Goal: Information Seeking & Learning: Learn about a topic

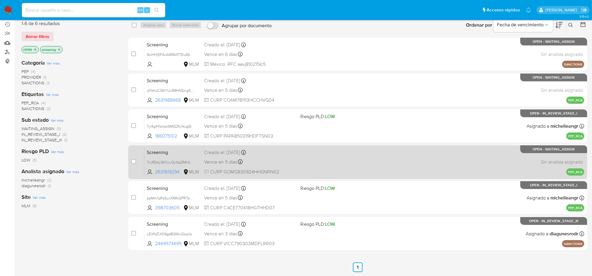
scroll to position [66, 0]
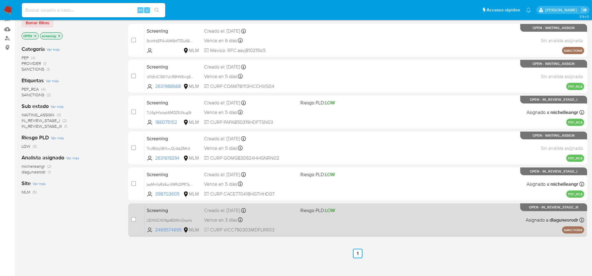
click at [243, 223] on div "Vence en 3 días Vence el 18/08/2025 10:45:18" at bounding box center [249, 220] width 91 height 8
click at [135, 218] on input "checkbox" at bounding box center [133, 219] width 5 height 5
checkbox input "true"
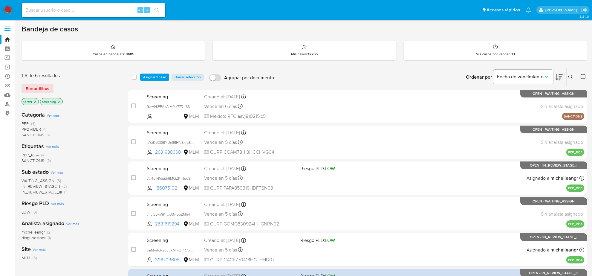
scroll to position [0, 0]
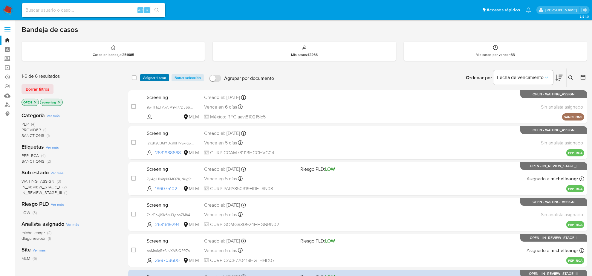
click at [158, 76] on span "Asignar 1 caso" at bounding box center [154, 78] width 23 height 6
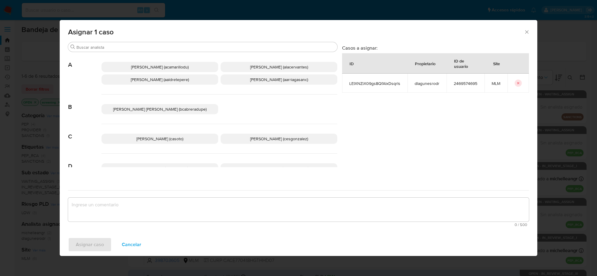
click at [295, 144] on div "Carlos Sosa (casoto) Cesar Gonzalez (cesgonzalez)" at bounding box center [220, 139] width 236 height 30
click at [292, 141] on span "Cesar Gonzalez (cesgonzalez)" at bounding box center [279, 139] width 58 height 6
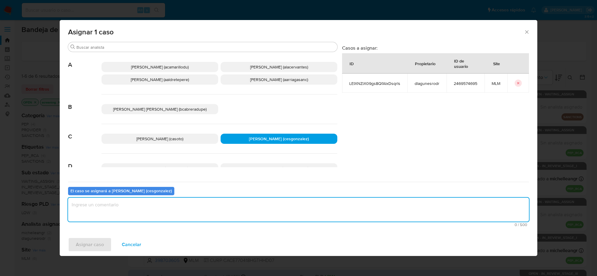
click at [160, 213] on textarea "assign-modal" at bounding box center [298, 209] width 461 height 24
click at [106, 243] on button "Asignar caso" at bounding box center [90, 244] width 44 height 14
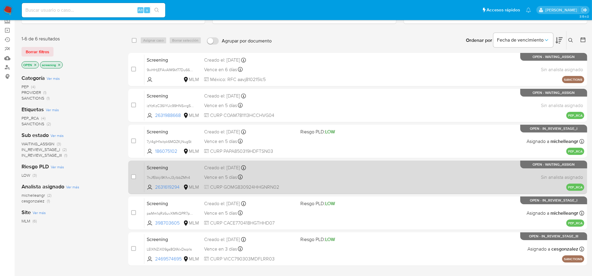
scroll to position [66, 0]
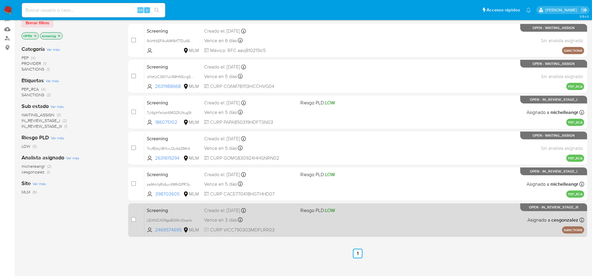
click at [262, 223] on div "Screening LEIXNZiX09gs8QfAlxDsqrls 2469574695 MLM Riesgo PLD: LOW Creado el: 15…" at bounding box center [364, 220] width 440 height 30
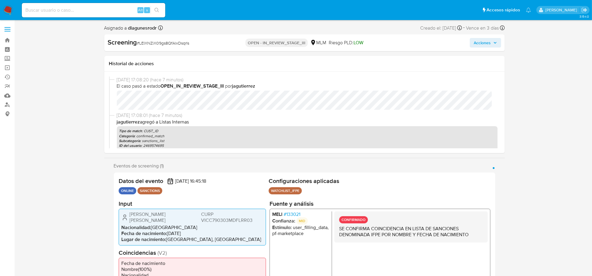
select select "10"
click at [494, 40] on span "Acciones" at bounding box center [485, 43] width 23 height 8
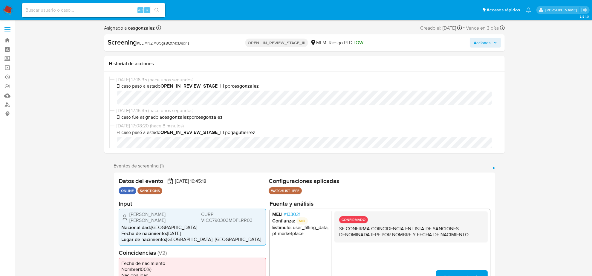
select select "10"
click at [492, 42] on span "Acciones" at bounding box center [485, 43] width 23 height 8
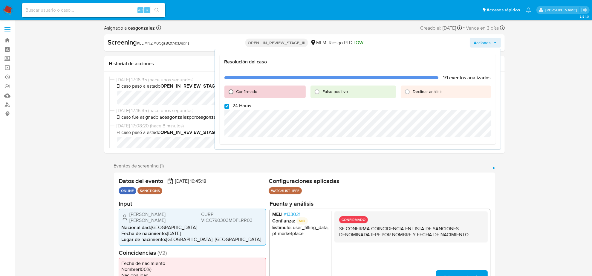
click at [232, 91] on input "Confirmado" at bounding box center [231, 92] width 10 height 10
radio input "true"
click at [227, 104] on input "24 Horas" at bounding box center [226, 106] width 5 height 5
checkbox input "false"
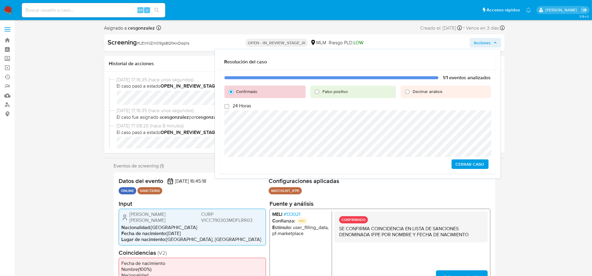
click at [475, 162] on span "Cerrar Caso" at bounding box center [470, 164] width 29 height 8
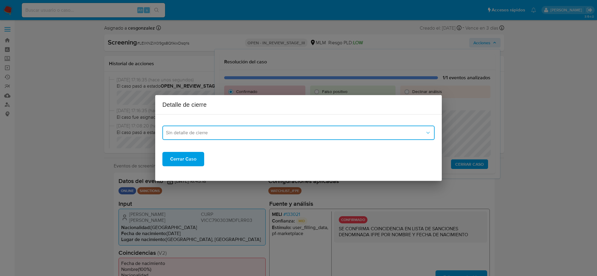
click at [391, 131] on span "Sin detalle de cierre" at bounding box center [295, 133] width 259 height 6
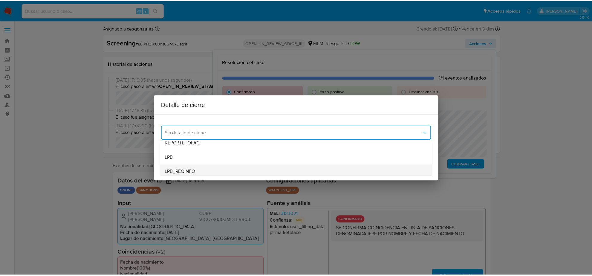
scroll to position [37, 0]
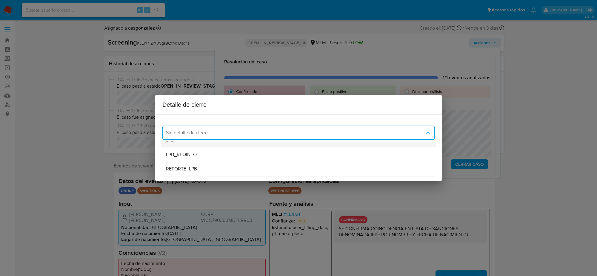
click at [216, 144] on div "LPB" at bounding box center [298, 140] width 265 height 14
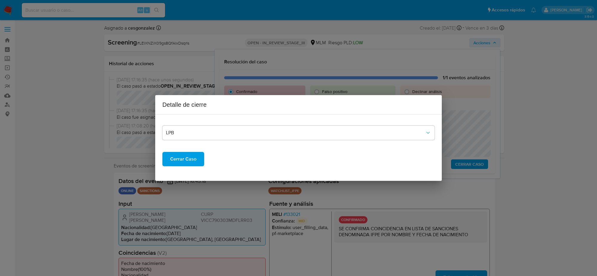
click at [196, 161] on button "Cerrar Caso" at bounding box center [183, 159] width 42 height 14
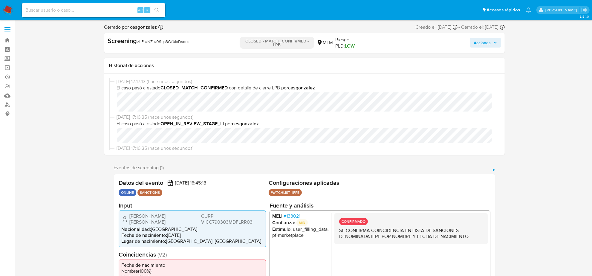
select select "10"
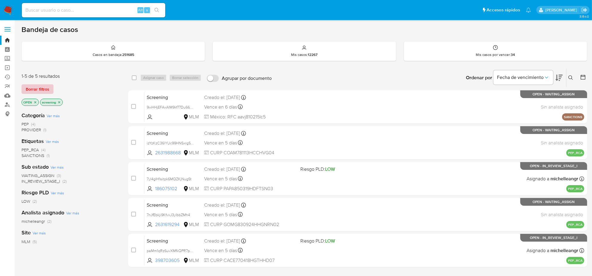
click at [48, 86] on span "Borrar filtros" at bounding box center [38, 89] width 24 height 8
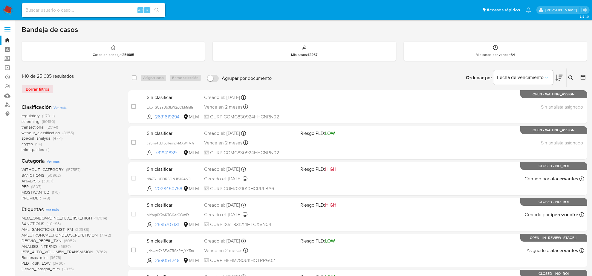
click at [33, 122] on span "screening" at bounding box center [31, 121] width 18 height 6
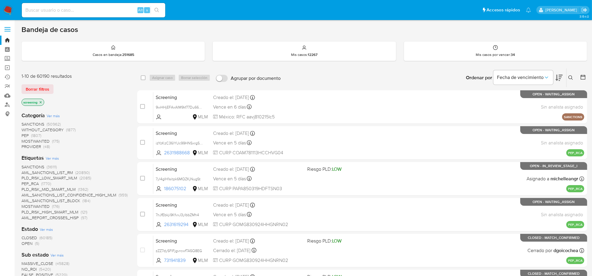
click at [31, 135] on span "(1807)" at bounding box center [36, 135] width 10 height 6
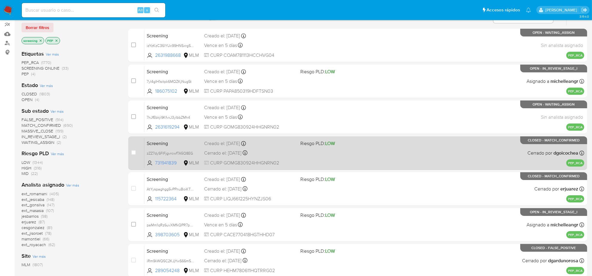
scroll to position [75, 0]
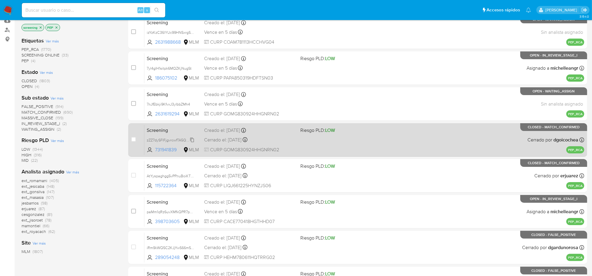
click at [192, 141] on span "zZZ7dySFIFjgvrcwfTA5Q8EG" at bounding box center [170, 139] width 46 height 7
click at [360, 147] on div "Screening zZZ7dySFIFjgvrcwfTA5Q8EG 731941839 MLM Riesgo PLD: LOW Creado el: 15/…" at bounding box center [364, 140] width 440 height 30
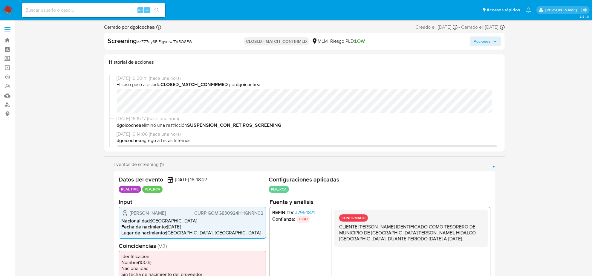
select select "10"
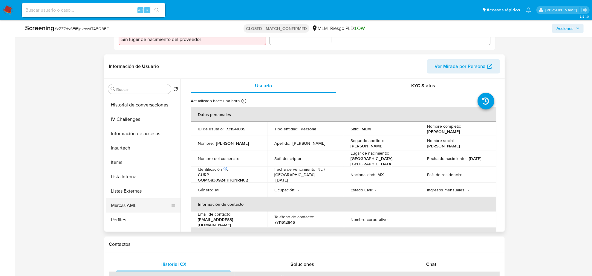
scroll to position [252, 0]
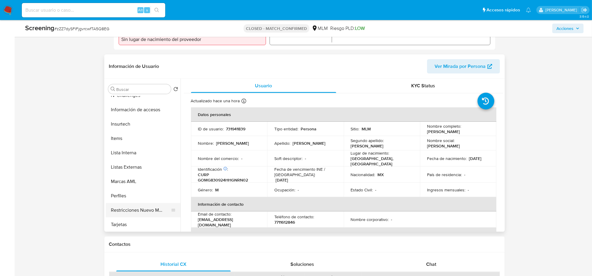
click at [156, 206] on button "Restricciones Nuevo Mundo" at bounding box center [141, 210] width 70 height 14
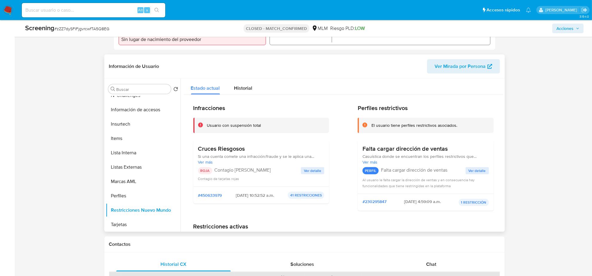
click at [308, 173] on span "Ver detalle" at bounding box center [312, 171] width 17 height 6
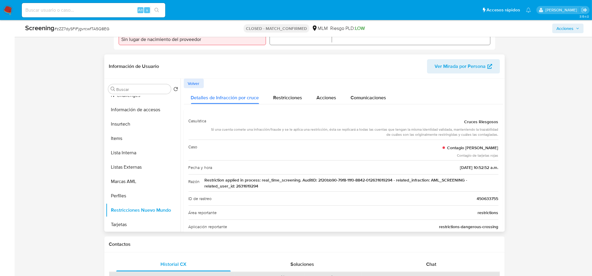
click at [255, 187] on span "Restriction applied in process: real_time_screening. AuditID: 2f20bb90-79f8-11f…" at bounding box center [352, 183] width 294 height 12
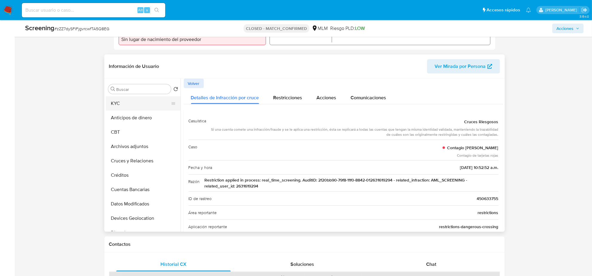
click at [127, 106] on button "KYC" at bounding box center [141, 103] width 70 height 14
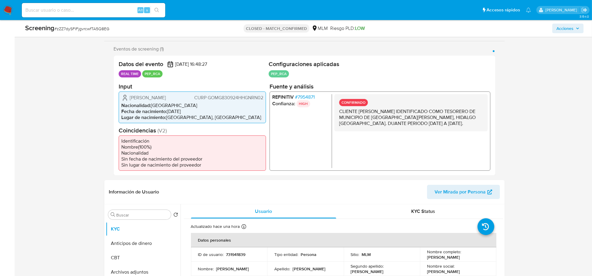
scroll to position [112, 0]
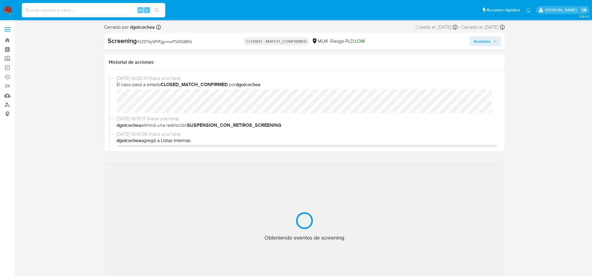
click at [62, 9] on input at bounding box center [93, 10] width 143 height 8
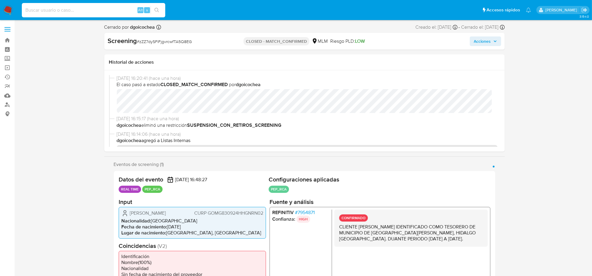
select select "10"
paste input "2631619294"
type input "2631619294"
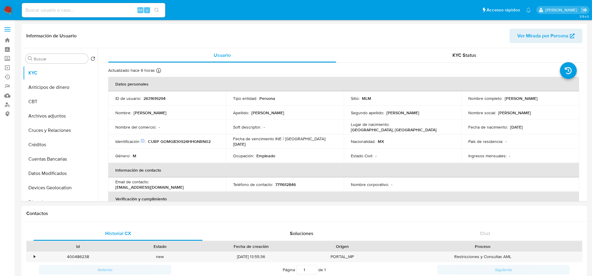
select select "10"
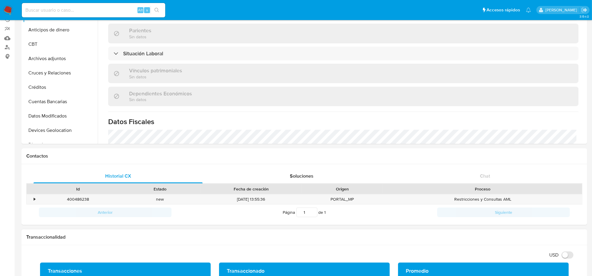
scroll to position [112, 0]
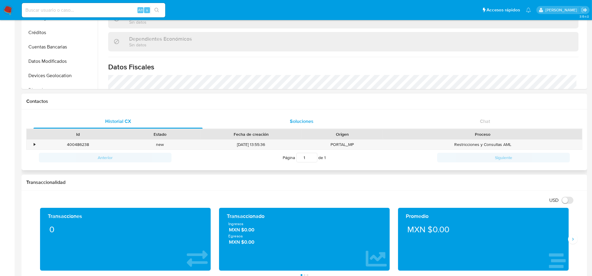
click at [300, 122] on span "Soluciones" at bounding box center [302, 121] width 24 height 7
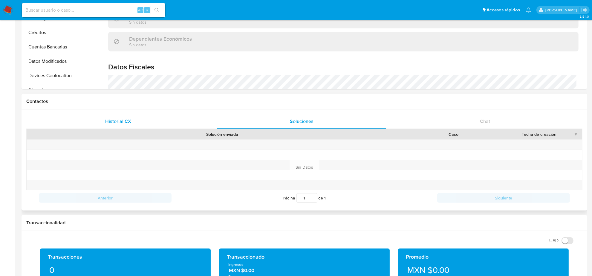
click at [117, 122] on span "Historial CX" at bounding box center [118, 121] width 26 height 7
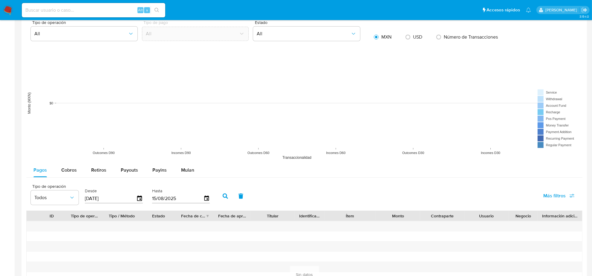
scroll to position [448, 0]
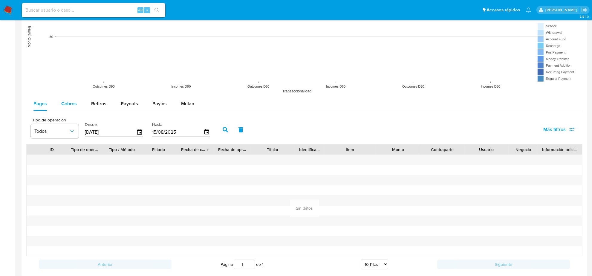
click at [62, 101] on span "Cobros" at bounding box center [69, 103] width 16 height 7
select select "10"
drag, startPoint x: 254, startPoint y: 140, endPoint x: 233, endPoint y: 119, distance: 29.6
click at [233, 119] on div "Tipo de operación Todos Desde [DATE] Hasta [DATE] Más filtros" at bounding box center [304, 129] width 556 height 30
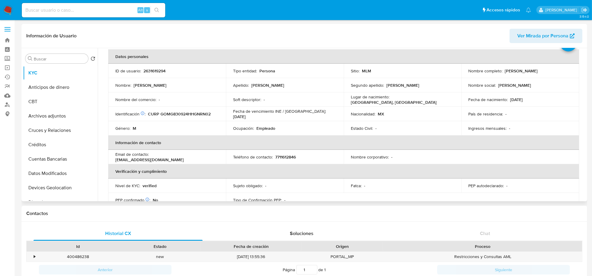
scroll to position [0, 0]
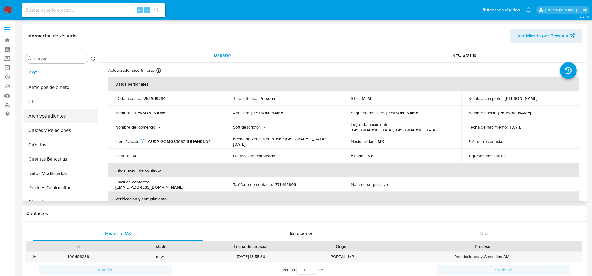
click at [59, 118] on button "Archivos adjuntos" at bounding box center [58, 116] width 70 height 14
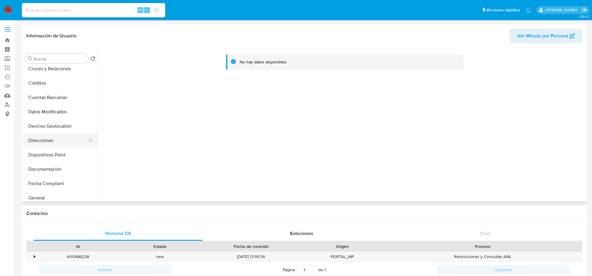
scroll to position [112, 0]
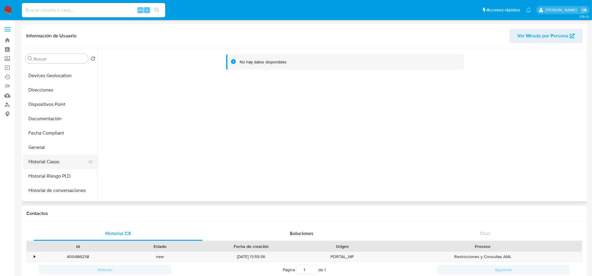
click at [53, 161] on button "Historial Casos" at bounding box center [58, 161] width 70 height 14
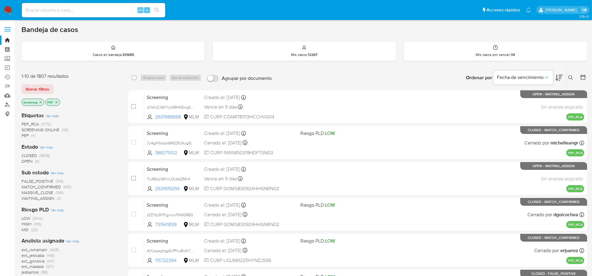
click at [63, 11] on input at bounding box center [93, 10] width 143 height 8
paste input "1013036341"
type input "1013036341"
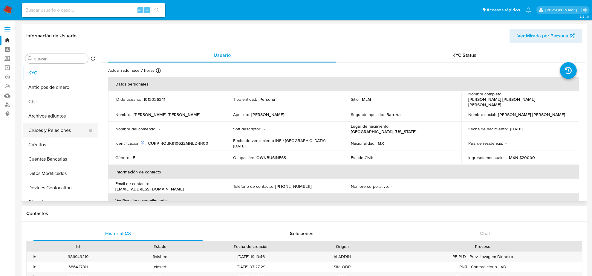
select select "10"
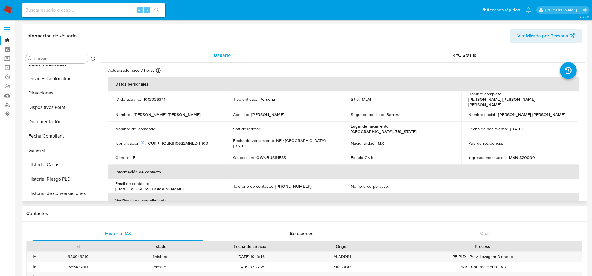
scroll to position [112, 0]
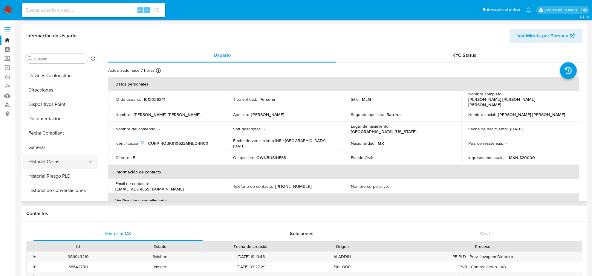
click at [50, 159] on button "Historial Casos" at bounding box center [58, 161] width 70 height 14
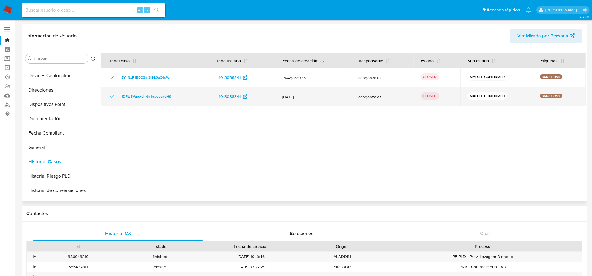
click at [114, 96] on icon "Mostrar/Ocultar" at bounding box center [111, 96] width 7 height 7
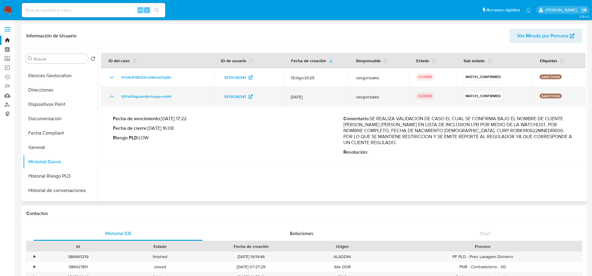
click at [114, 96] on icon "Mostrar/Ocultar" at bounding box center [111, 96] width 7 height 7
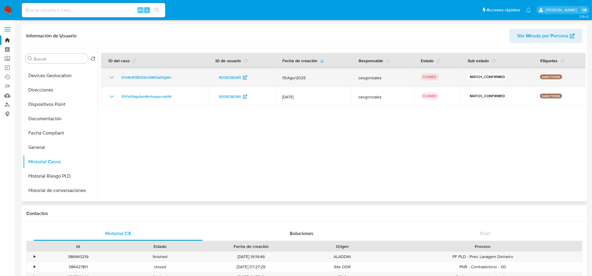
click at [111, 78] on icon "Mostrar/Ocultar" at bounding box center [112, 77] width 4 height 2
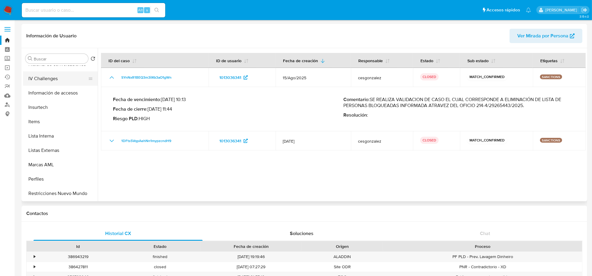
scroll to position [252, 0]
click at [59, 177] on button "Restricciones Nuevo Mundo" at bounding box center [58, 179] width 70 height 14
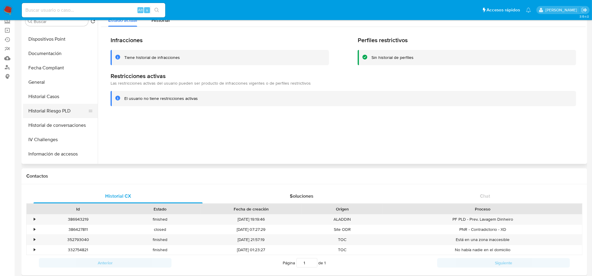
scroll to position [102, 0]
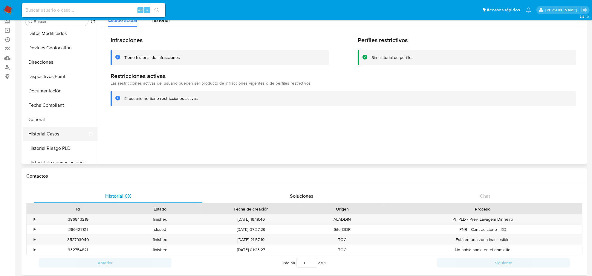
click at [62, 134] on button "Historial Casos" at bounding box center [58, 134] width 70 height 14
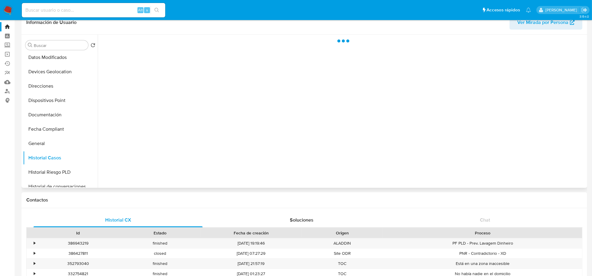
scroll to position [0, 0]
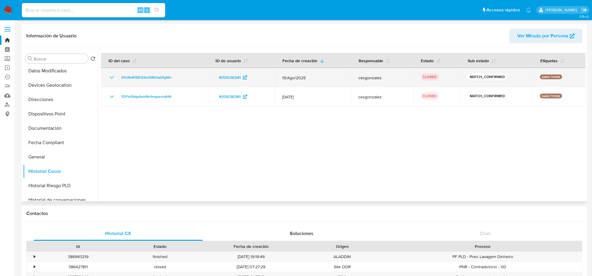
click at [114, 75] on icon "Mostrar/Ocultar" at bounding box center [111, 77] width 7 height 7
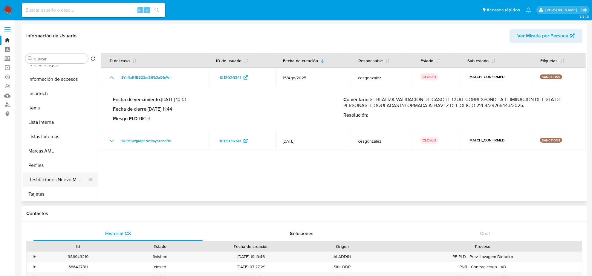
click at [73, 177] on button "Restricciones Nuevo Mundo" at bounding box center [58, 179] width 70 height 14
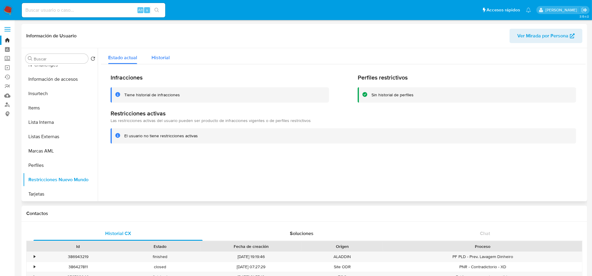
click at [144, 59] on button "Historial" at bounding box center [160, 56] width 33 height 16
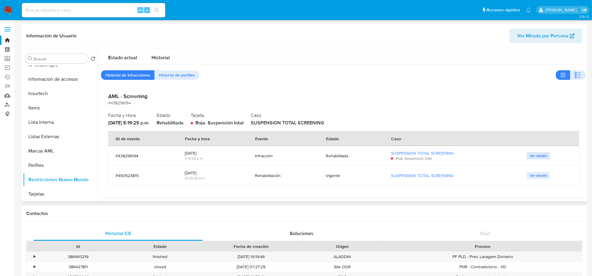
click at [543, 156] on span "Ver detalle" at bounding box center [538, 156] width 17 height 6
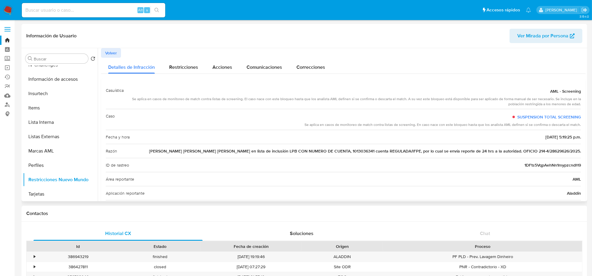
click at [114, 54] on span "Volver" at bounding box center [111, 53] width 12 height 8
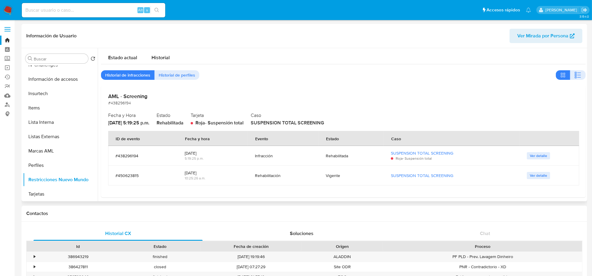
click at [541, 177] on span "Ver detalle" at bounding box center [538, 175] width 17 height 6
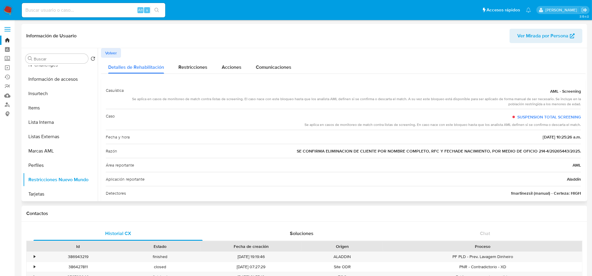
drag, startPoint x: 535, startPoint y: 150, endPoint x: 578, endPoint y: 153, distance: 43.1
click at [578, 153] on span "SE CONFIRMA ELIMINACION DE CLIENTE POR NOMBRE COMPLETO, RFC Y FECHADE NACIMIENT…" at bounding box center [439, 151] width 284 height 6
click at [81, 16] on div "Alt s" at bounding box center [93, 10] width 143 height 14
click at [80, 12] on input at bounding box center [93, 10] width 143 height 8
paste input "51753833"
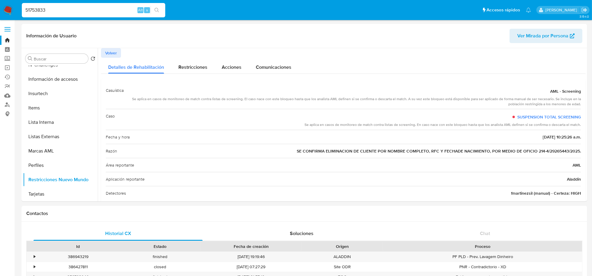
type input "51753833"
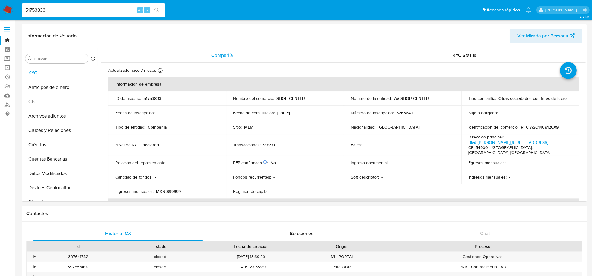
select select "10"
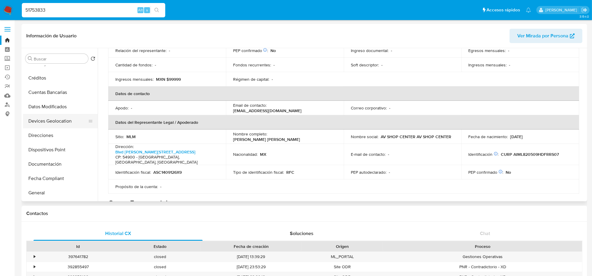
scroll to position [112, 0]
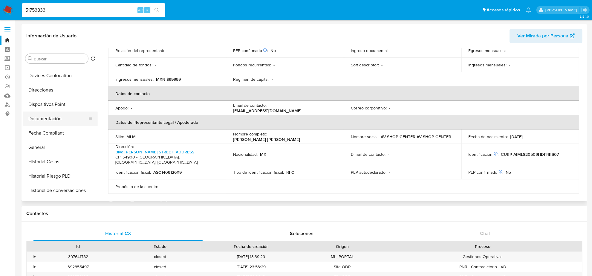
click at [51, 120] on button "Documentación" at bounding box center [58, 118] width 70 height 14
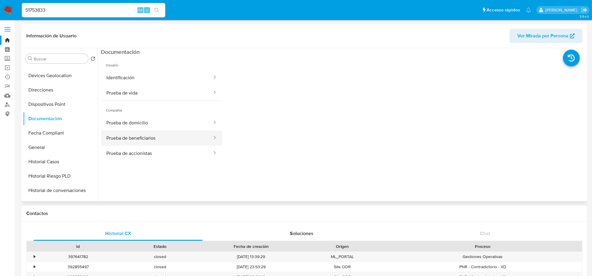
click at [154, 140] on button "Prueba de beneficiarios" at bounding box center [157, 137] width 112 height 15
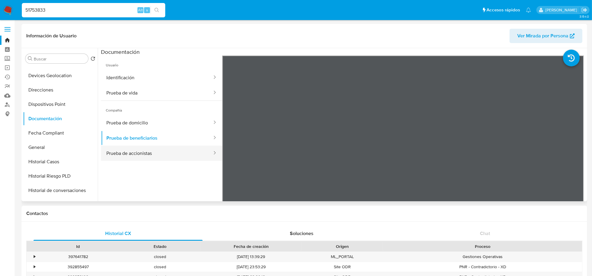
click at [151, 149] on button "Prueba de accionistas" at bounding box center [157, 152] width 112 height 15
click at [152, 137] on button "Prueba de beneficiarios" at bounding box center [157, 137] width 112 height 15
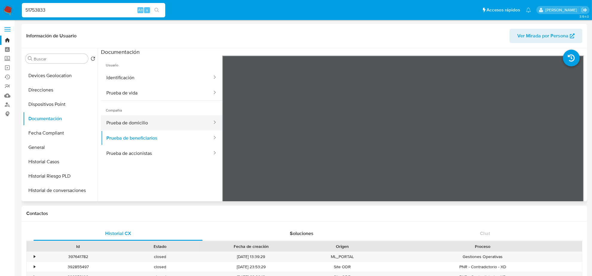
click at [150, 119] on button "Prueba de domicilio" at bounding box center [157, 122] width 112 height 15
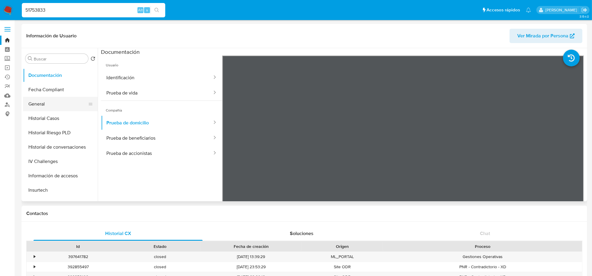
scroll to position [187, 0]
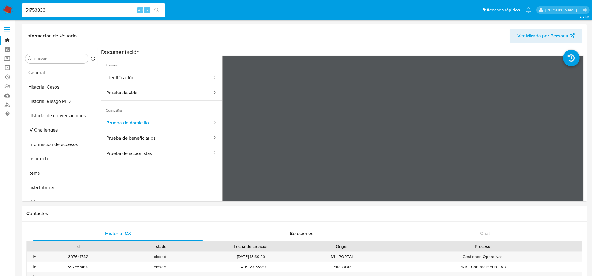
click at [54, 7] on input "51753833" at bounding box center [93, 10] width 143 height 8
paste input "112336576"
type input "112336576"
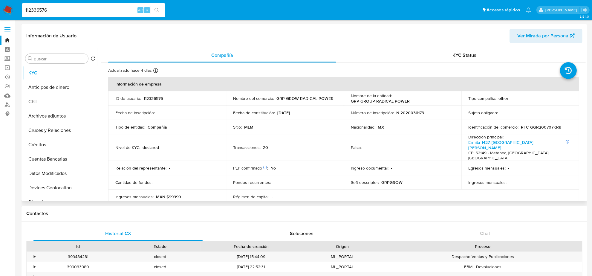
select select "10"
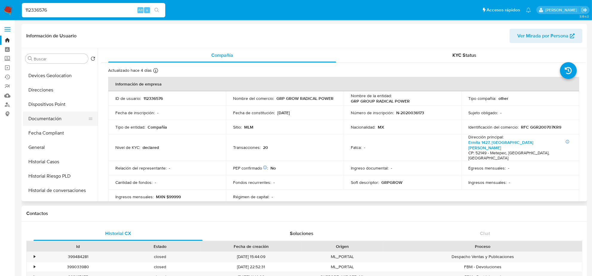
click at [52, 116] on button "Documentación" at bounding box center [58, 118] width 70 height 14
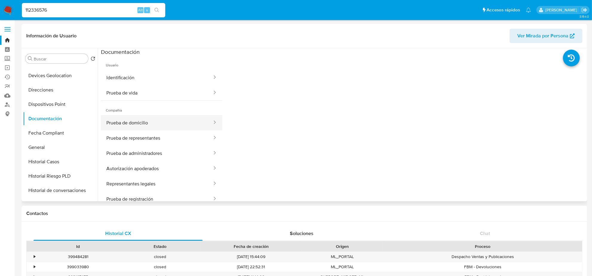
click at [163, 125] on button "Prueba de domicilio" at bounding box center [157, 122] width 112 height 15
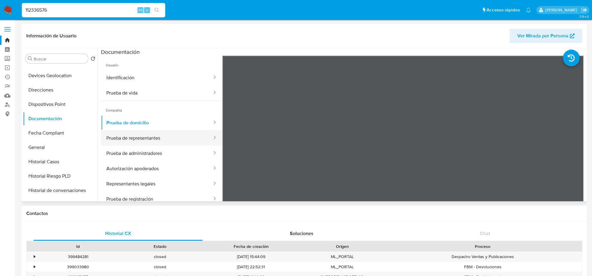
click at [156, 139] on button "Prueba de representantes" at bounding box center [157, 137] width 112 height 15
click at [69, 10] on input "112336576" at bounding box center [93, 10] width 143 height 8
paste input "56246132"
type input "156246132"
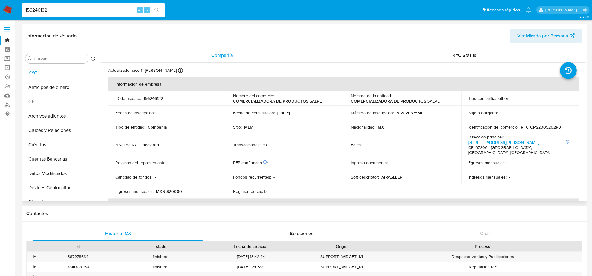
select select "10"
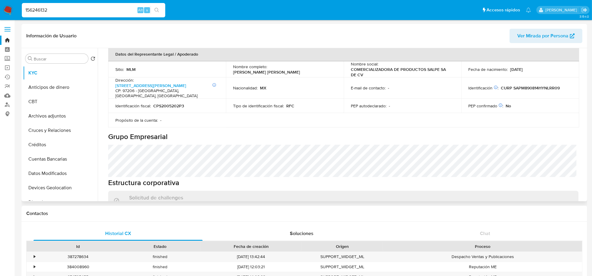
scroll to position [187, 0]
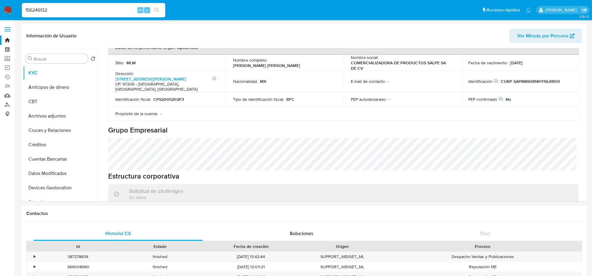
drag, startPoint x: 57, startPoint y: 5, endPoint x: 57, endPoint y: 10, distance: 4.5
click at [57, 5] on div "156246132 Alt s" at bounding box center [93, 10] width 143 height 14
click at [57, 12] on input "156246132" at bounding box center [93, 10] width 143 height 8
paste input "34792977"
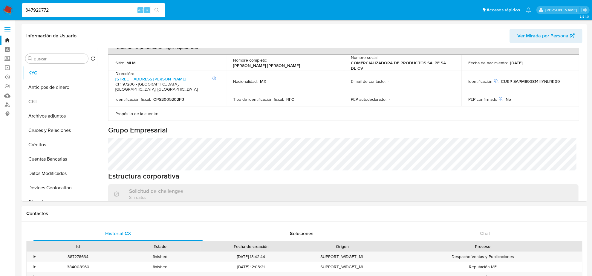
type input "347929772"
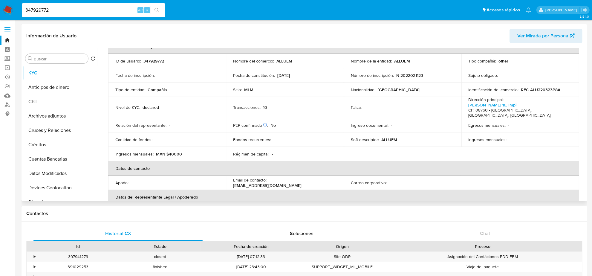
select select "10"
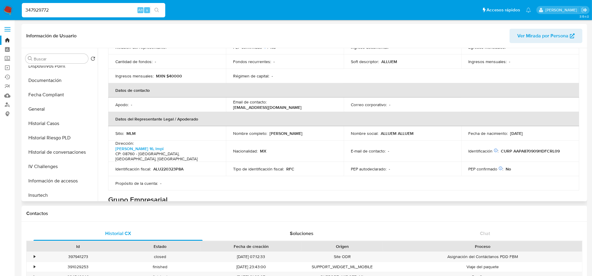
scroll to position [140, 0]
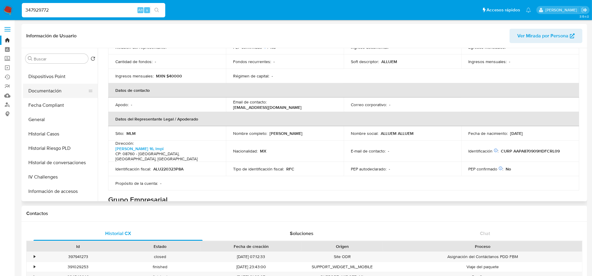
click at [56, 86] on button "Documentación" at bounding box center [58, 91] width 70 height 14
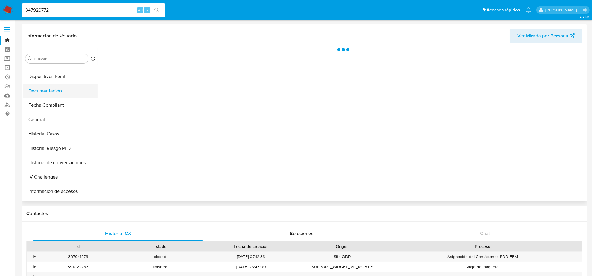
scroll to position [0, 0]
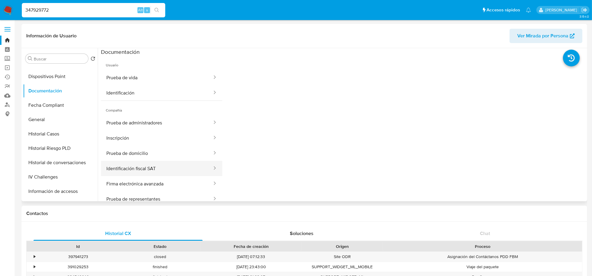
click at [138, 166] on button "Identificación fiscal SAT" at bounding box center [157, 168] width 112 height 15
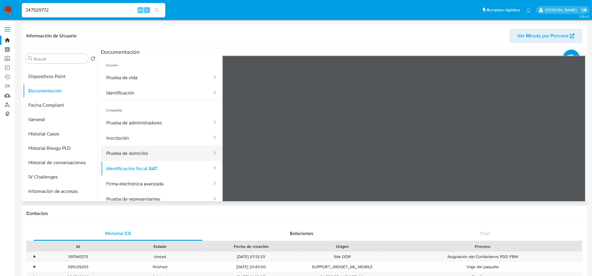
click at [135, 155] on button "Prueba de domicilio" at bounding box center [157, 152] width 112 height 15
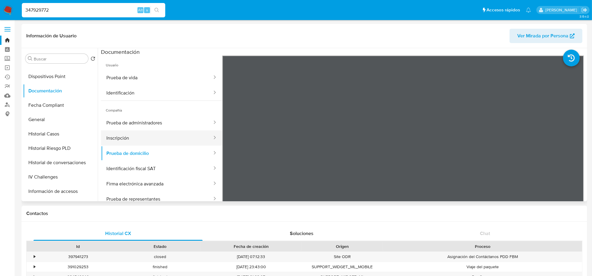
click at [127, 143] on button "Inscripción" at bounding box center [157, 137] width 112 height 15
click at [105, 7] on input "347929772" at bounding box center [93, 10] width 143 height 8
paste input "510138428"
type input "510138428"
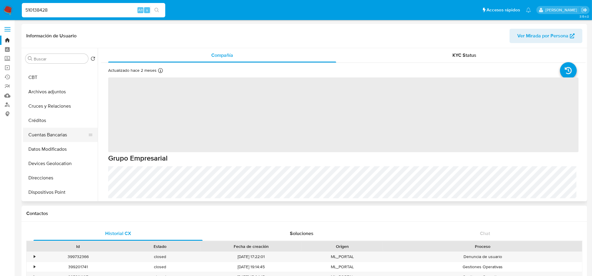
scroll to position [75, 0]
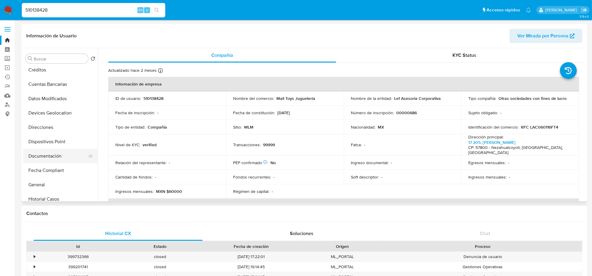
click at [67, 157] on button "Documentación" at bounding box center [58, 156] width 70 height 14
select select "10"
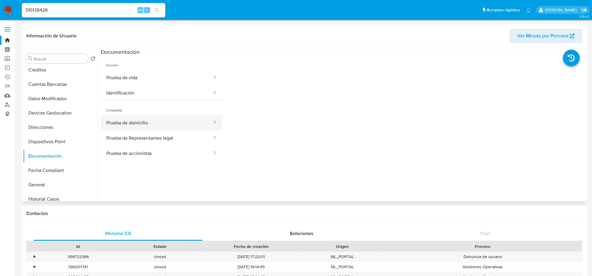
click at [178, 123] on button "Prueba de domicilio" at bounding box center [157, 122] width 112 height 15
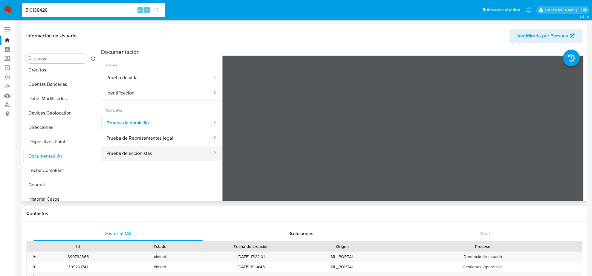
click at [166, 154] on button "Prueba de accionistas" at bounding box center [157, 152] width 112 height 15
click at [70, 9] on input "510138428" at bounding box center [93, 10] width 143 height 8
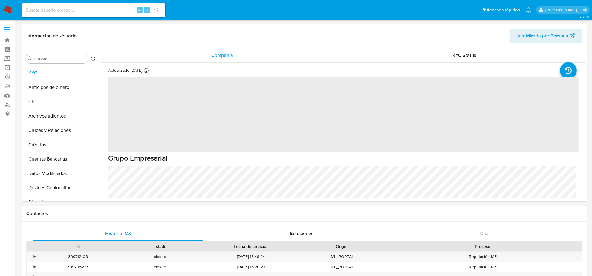
click at [94, 10] on input at bounding box center [93, 10] width 143 height 8
paste input "213841073"
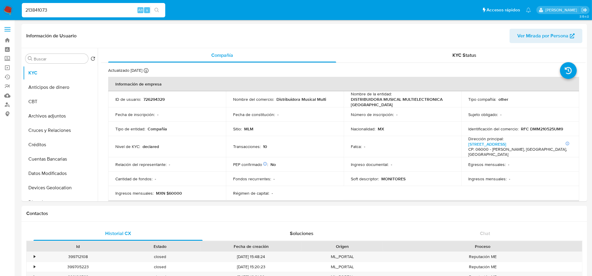
type input "213841073"
select select "10"
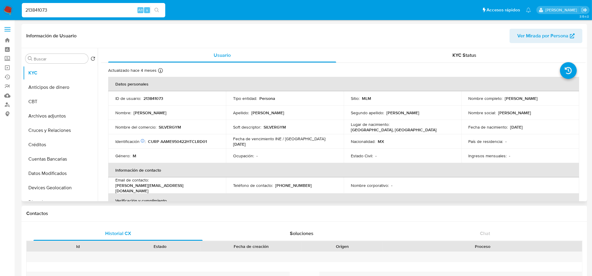
select select "10"
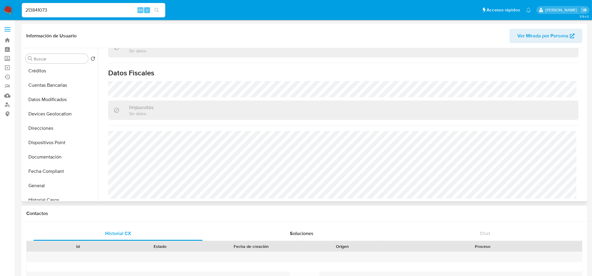
scroll to position [75, 0]
click at [53, 155] on button "Documentación" at bounding box center [58, 156] width 70 height 14
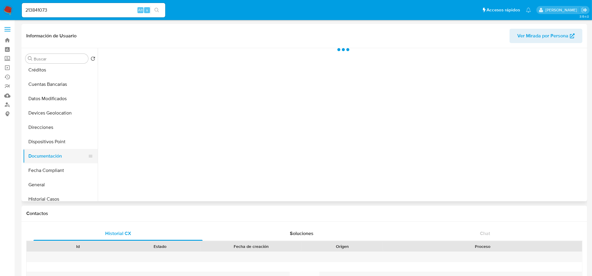
scroll to position [0, 0]
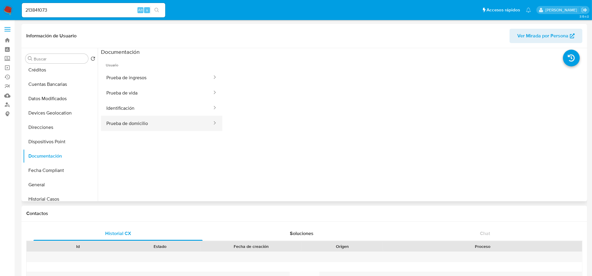
click at [155, 124] on button "Prueba de domicilio" at bounding box center [157, 123] width 112 height 15
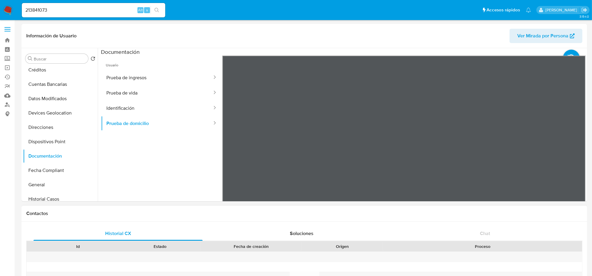
click at [167, 90] on button "Prueba de vida" at bounding box center [157, 92] width 112 height 15
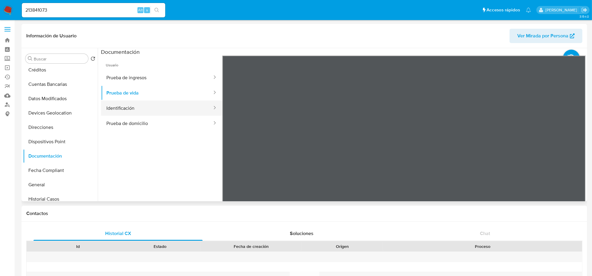
click at [161, 105] on button "Identificación" at bounding box center [157, 107] width 112 height 15
click at [58, 6] on input "213841073" at bounding box center [93, 10] width 143 height 8
paste input "87513447"
type input "287513447"
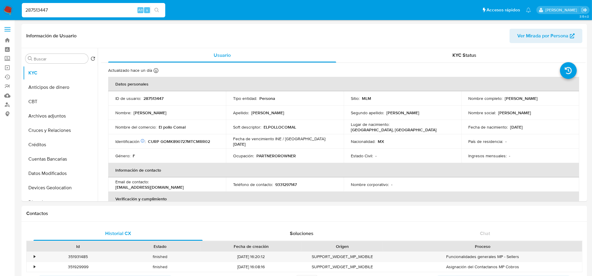
select select "10"
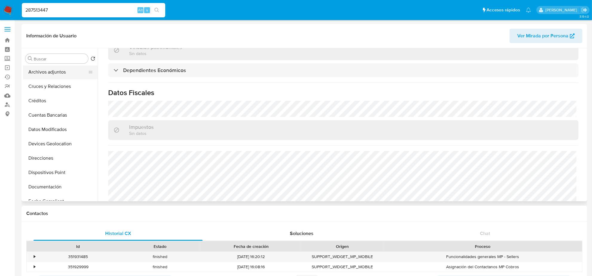
scroll to position [75, 0]
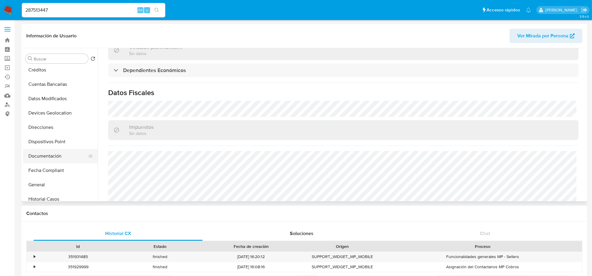
click at [55, 155] on button "Documentación" at bounding box center [58, 156] width 70 height 14
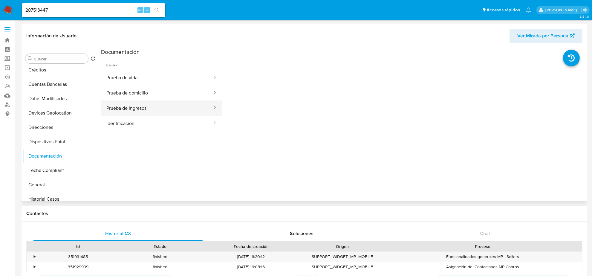
click at [158, 100] on button "Prueba de ingresos" at bounding box center [157, 107] width 112 height 15
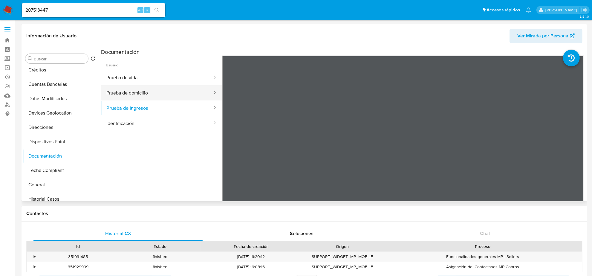
click at [158, 98] on button "Prueba de domicilio" at bounding box center [157, 92] width 112 height 15
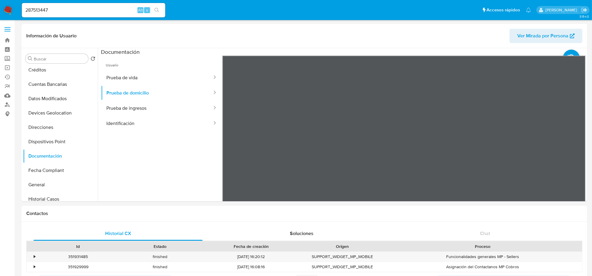
click at [124, 106] on button "Prueba de ingresos" at bounding box center [157, 107] width 112 height 15
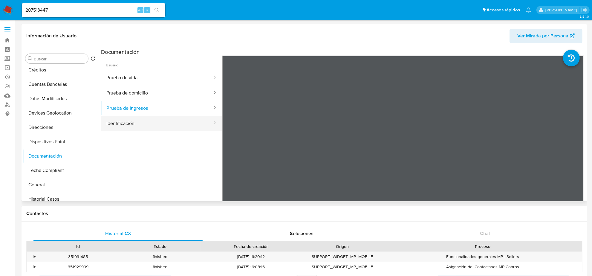
click at [124, 120] on button "Identificación" at bounding box center [157, 123] width 112 height 15
